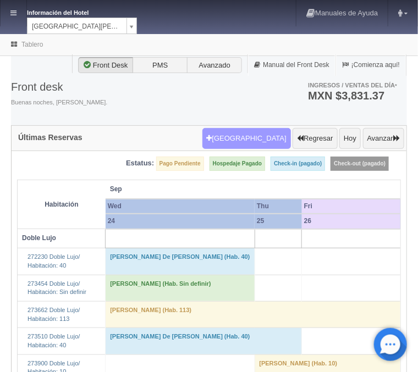
click at [240, 143] on button "Nueva Reserva" at bounding box center [246, 138] width 89 height 21
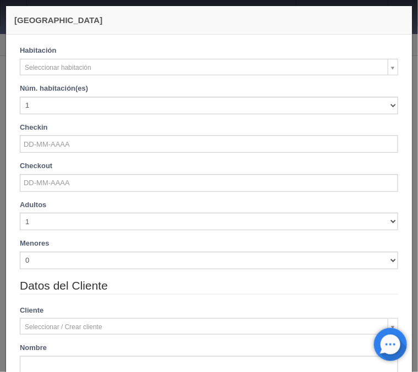
checkbox input "false"
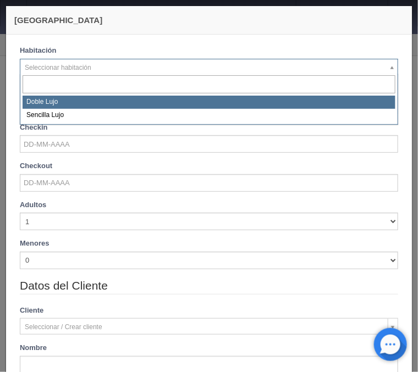
select select "577"
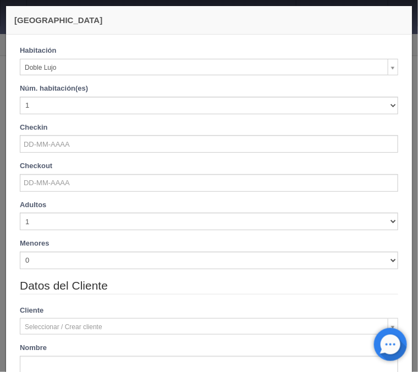
checkbox input "false"
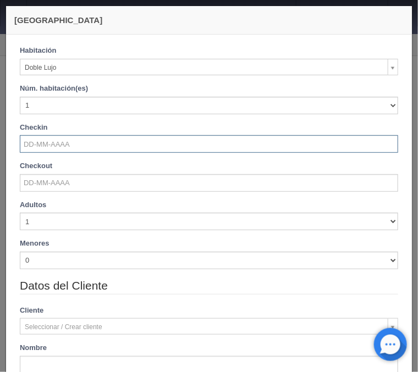
click at [65, 147] on input "text" at bounding box center [209, 144] width 378 height 18
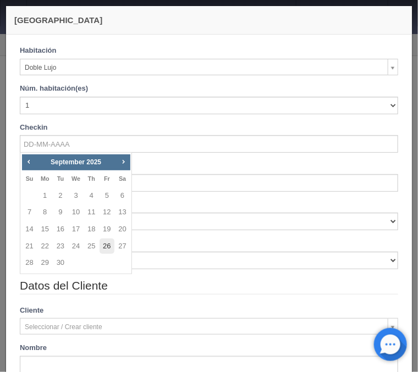
click at [101, 247] on link "26" at bounding box center [107, 247] width 14 height 16
type input "26-09-2025"
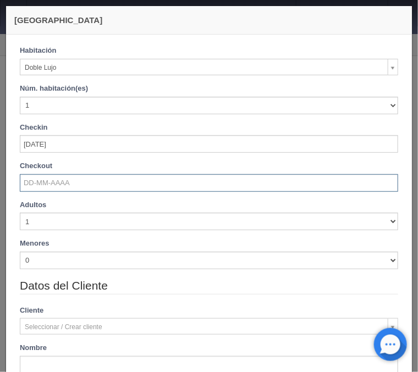
click at [60, 182] on input "text" at bounding box center [209, 183] width 378 height 18
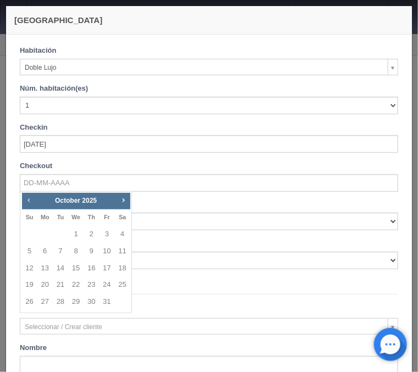
click at [30, 199] on span "Prev" at bounding box center [28, 200] width 9 height 9
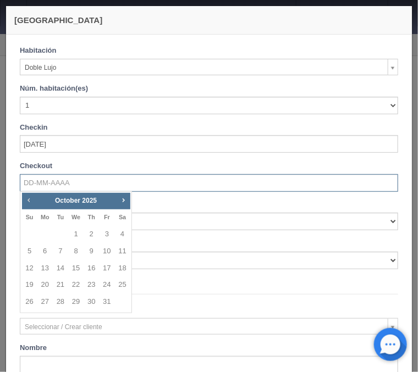
checkbox input "false"
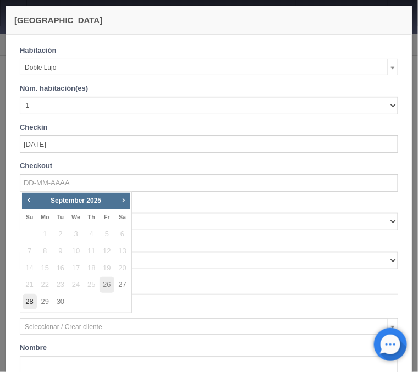
click at [26, 304] on link "28" at bounding box center [30, 302] width 14 height 16
type input "28-09-2025"
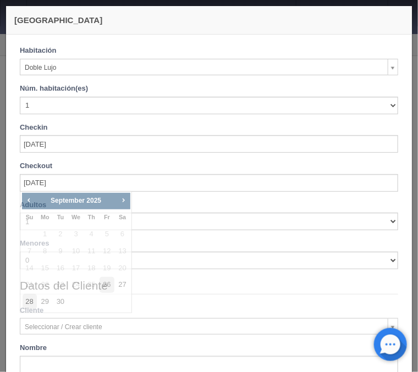
checkbox input "false"
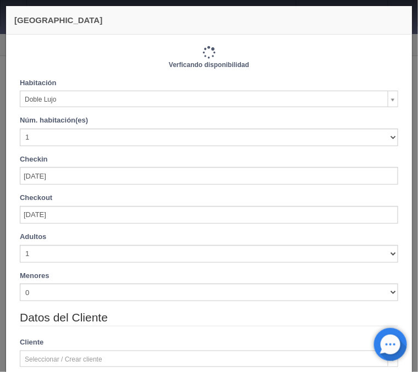
type input "2440.00"
checkbox input "false"
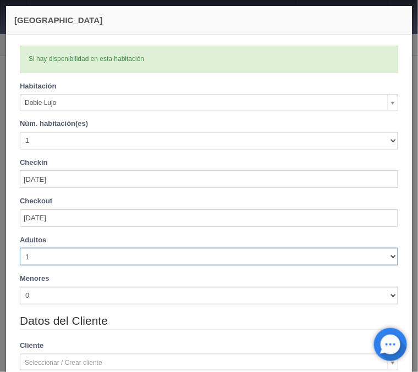
select select "2"
click option "2" at bounding box center [0, 0] width 0 height 0
checkbox input "false"
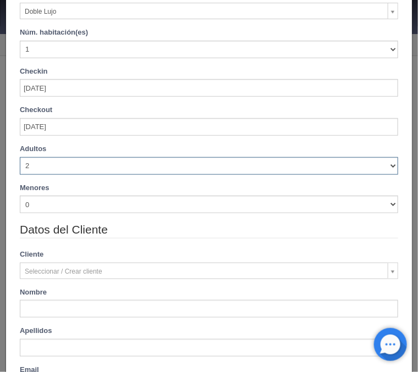
type input "2440.00"
checkbox input "false"
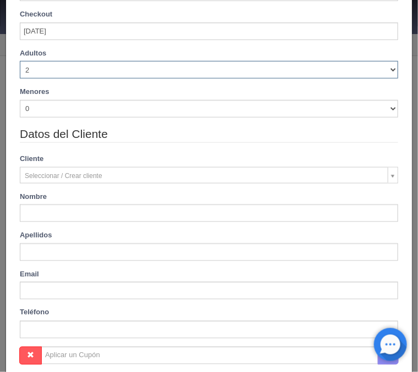
scroll to position [269, 0]
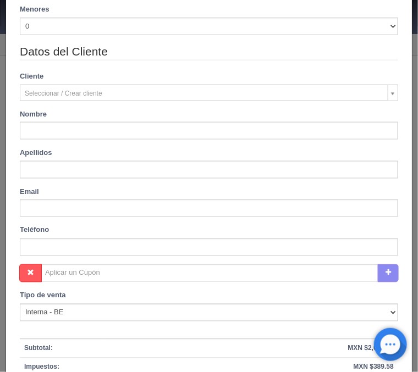
type input "Juan"
type input "Depaz"
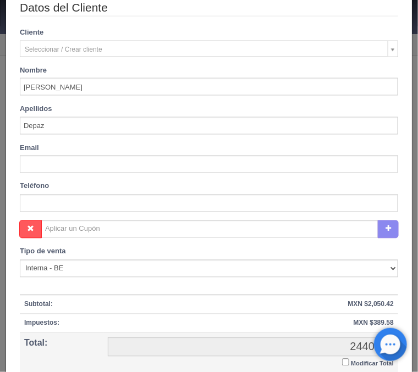
scroll to position [409, 0]
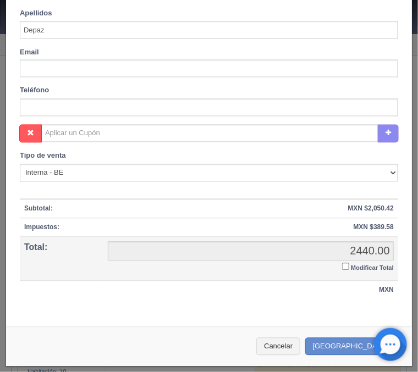
click at [344, 270] on input "Modificar Total" at bounding box center [345, 266] width 7 height 7
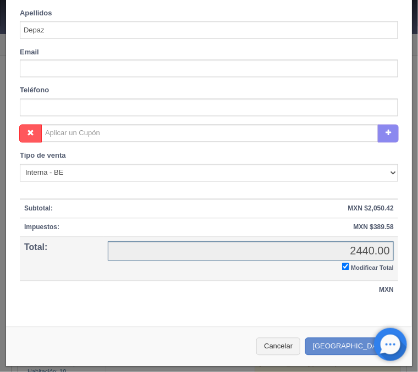
checkbox input "true"
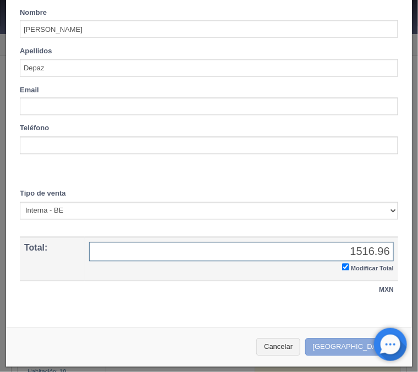
type input "1516.96"
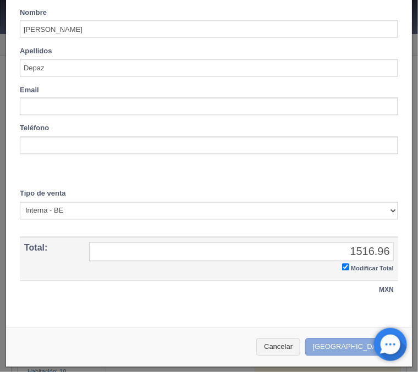
click at [354, 341] on button "[GEOGRAPHIC_DATA]" at bounding box center [353, 348] width 96 height 18
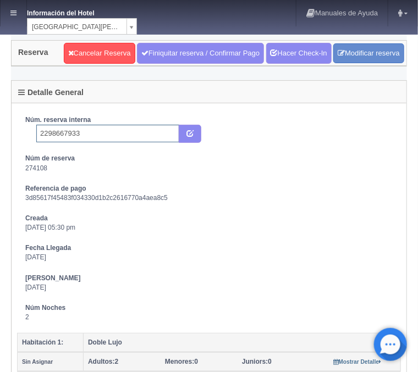
click at [93, 130] on input "2298667933" at bounding box center [107, 134] width 143 height 18
type input "2298667933 Expedia"
click at [197, 139] on button "submit" at bounding box center [190, 134] width 23 height 19
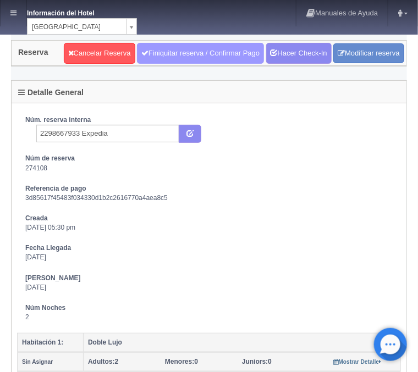
click at [175, 51] on link "Finiquitar reserva / Confirmar Pago" at bounding box center [200, 53] width 127 height 21
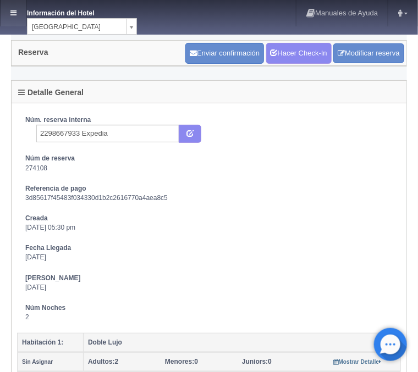
click at [20, 12] on link at bounding box center [14, 13] width 26 height 26
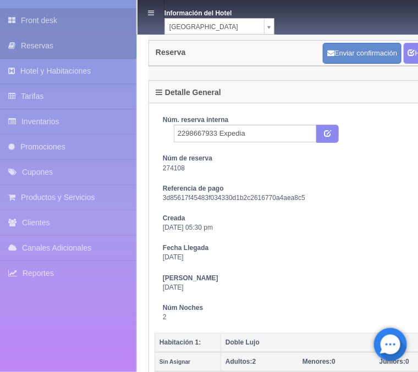
click at [27, 14] on link "Front desk" at bounding box center [68, 20] width 136 height 25
